Goal: Task Accomplishment & Management: Complete application form

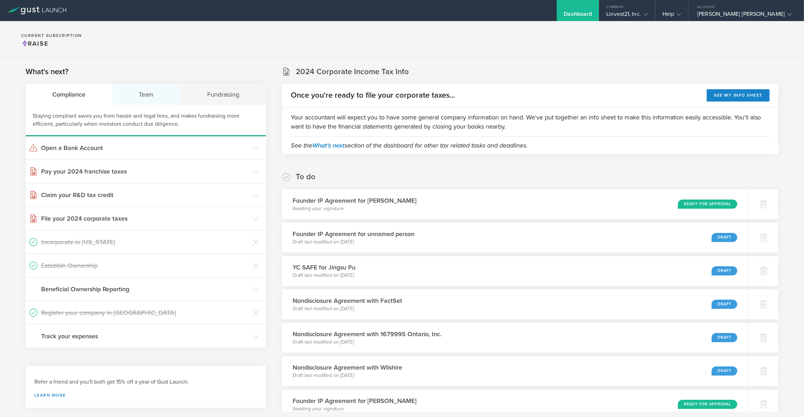
click at [155, 100] on div "Team" at bounding box center [146, 94] width 68 height 21
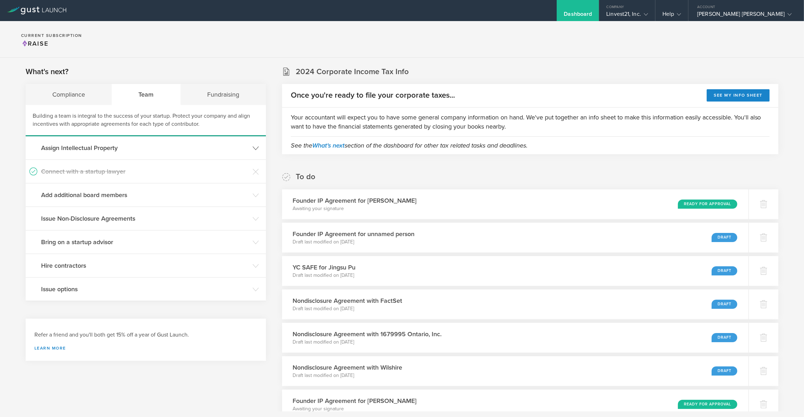
click at [98, 152] on h3 "Assign Intellectual Property" at bounding box center [145, 147] width 208 height 9
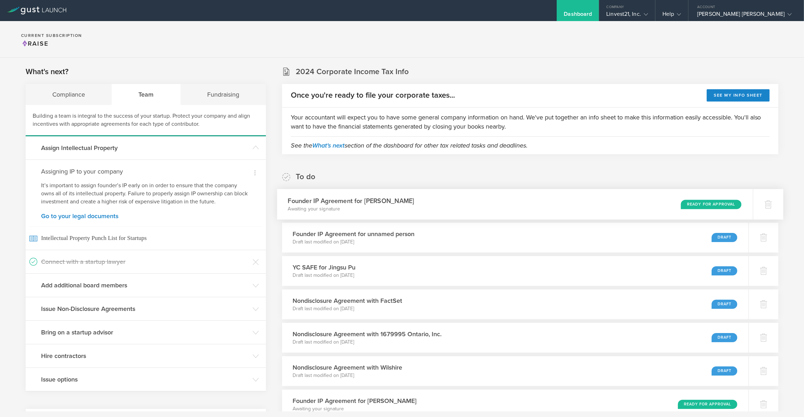
click at [690, 203] on div "Ready for Approval" at bounding box center [711, 203] width 60 height 9
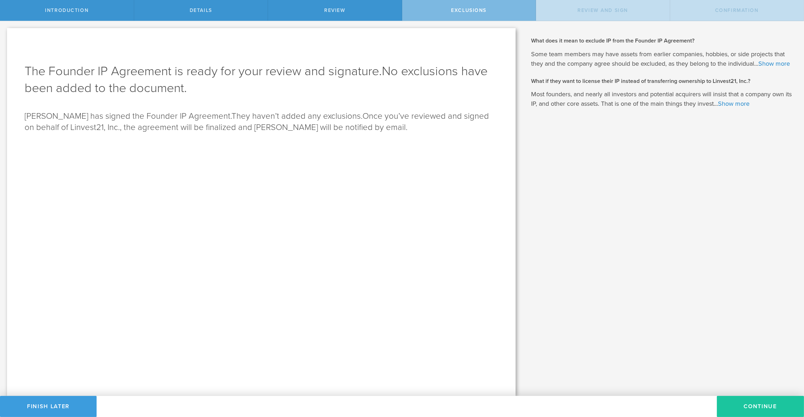
click at [746, 396] on button "Continue" at bounding box center [760, 406] width 87 height 21
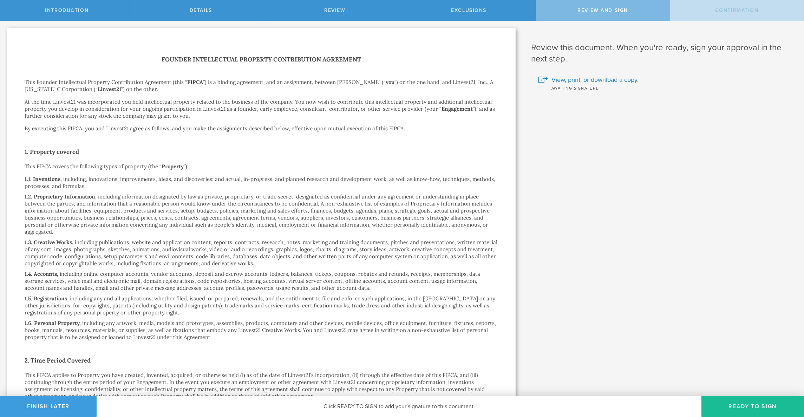
click at [746, 396] on button "Ready to Sign" at bounding box center [752, 406] width 103 height 21
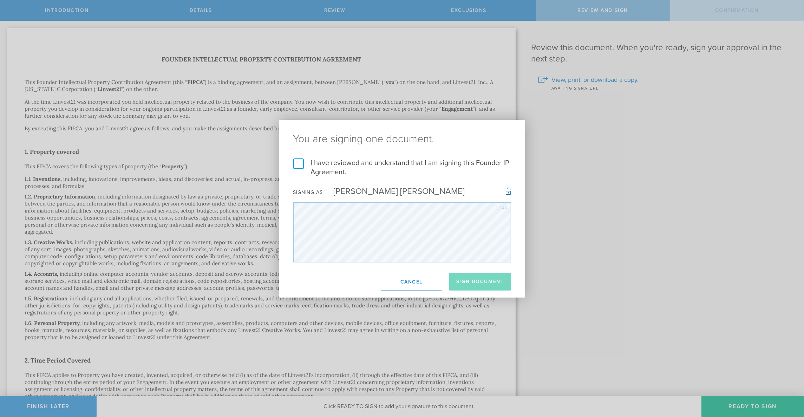
click at [295, 165] on label "I have reviewed and understand that I am signing this Founder IP Agreement." at bounding box center [402, 167] width 218 height 18
click at [0, 0] on input "I have reviewed and understand that I am signing this Founder IP Agreement." at bounding box center [0, 0] width 0 height 0
click at [512, 291] on footer "Sign Document Cancel" at bounding box center [402, 282] width 246 height 32
click at [493, 280] on button "Sign Document" at bounding box center [480, 282] width 62 height 18
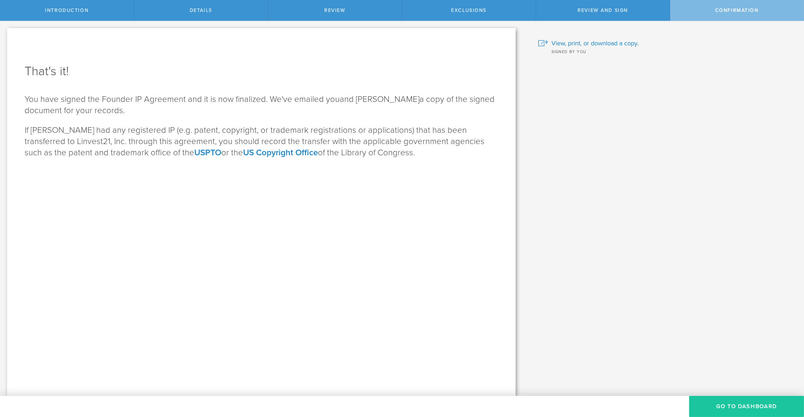
click at [734, 411] on button "Go To Dashboard" at bounding box center [746, 406] width 115 height 21
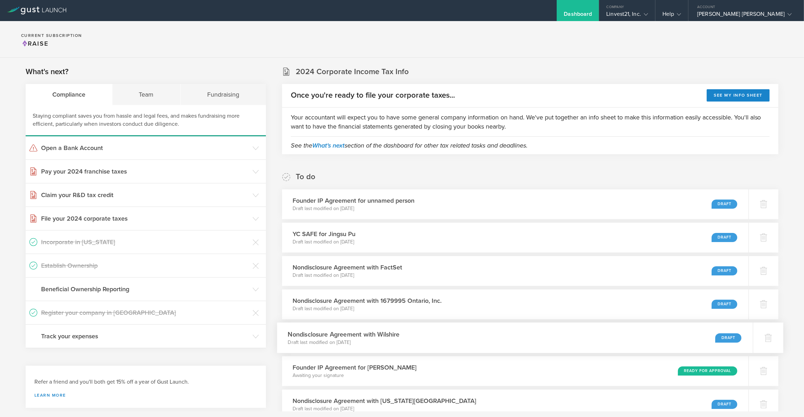
click at [372, 340] on p "Draft last modified on Apr 27, 2025" at bounding box center [344, 342] width 112 height 7
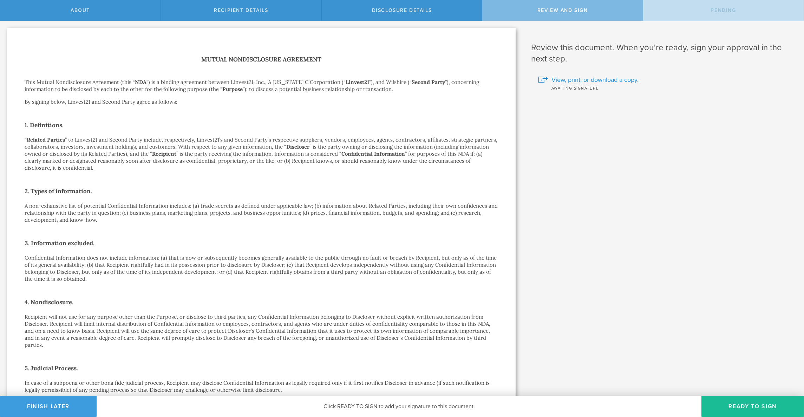
click at [620, 79] on span "View, print, or download a copy." at bounding box center [594, 79] width 87 height 9
